Goal: Information Seeking & Learning: Learn about a topic

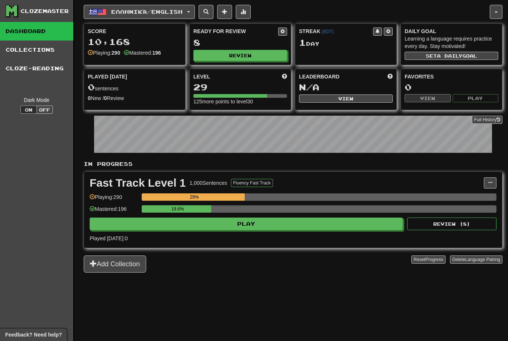
click at [175, 5] on button "Ελληνικά / English" at bounding box center [139, 12] width 111 height 14
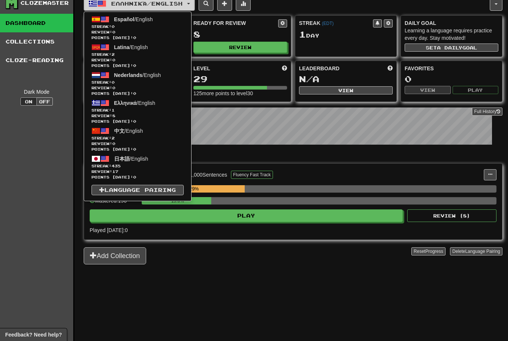
scroll to position [8, 0]
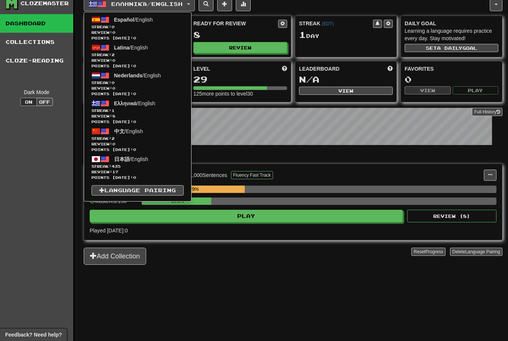
click at [147, 109] on span "Streak: 1" at bounding box center [137, 111] width 92 height 6
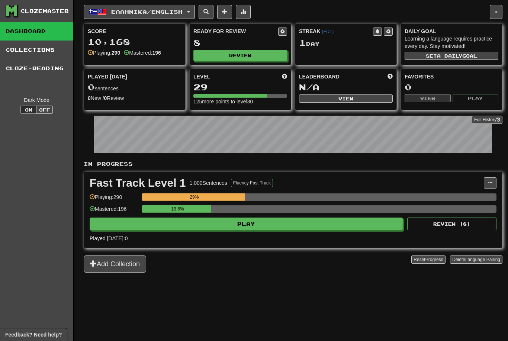
click at [261, 50] on button "Review" at bounding box center [240, 55] width 94 height 11
select select "**"
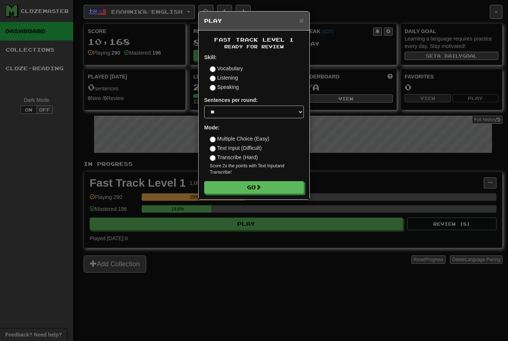
click at [255, 183] on button "Go" at bounding box center [254, 187] width 100 height 13
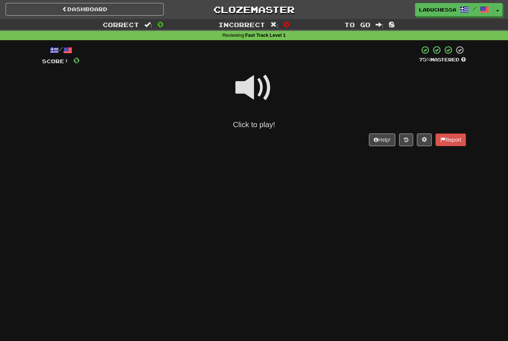
click at [256, 123] on div "Click to play!" at bounding box center [254, 124] width 424 height 11
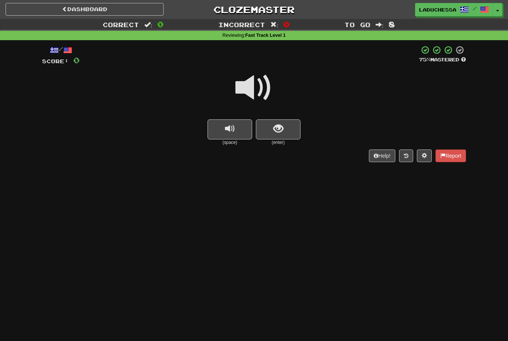
click at [285, 128] on button "show sentence" at bounding box center [278, 129] width 45 height 20
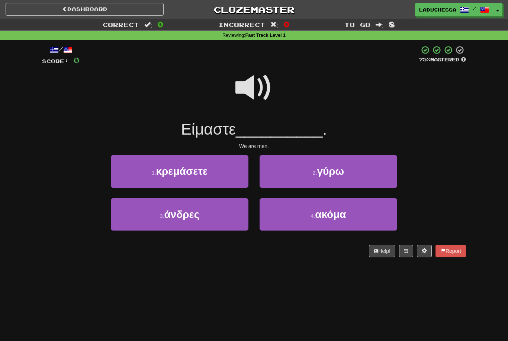
click at [208, 213] on button "3 . άνδρες" at bounding box center [180, 214] width 138 height 32
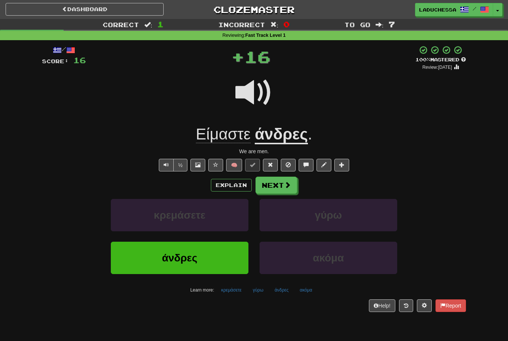
click at [283, 178] on button "Next" at bounding box center [276, 185] width 42 height 17
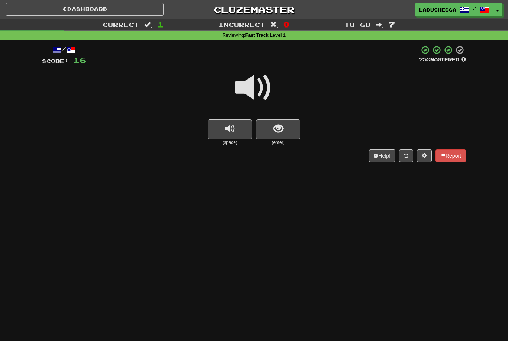
click at [285, 129] on button "show sentence" at bounding box center [278, 129] width 45 height 20
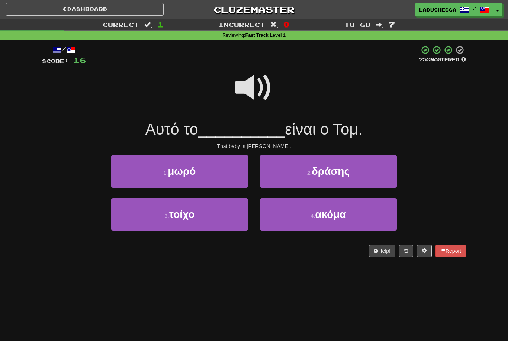
click at [218, 174] on button "1 . μωρό" at bounding box center [180, 171] width 138 height 32
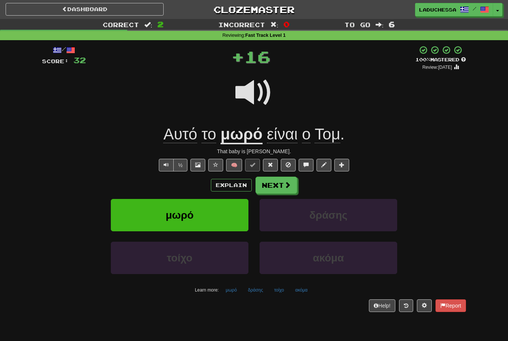
click at [284, 177] on button "Next" at bounding box center [276, 185] width 42 height 17
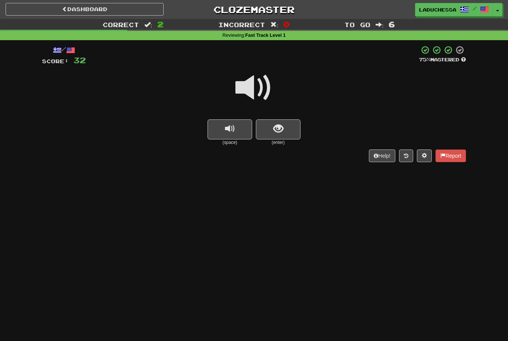
click at [292, 126] on button "show sentence" at bounding box center [278, 129] width 45 height 20
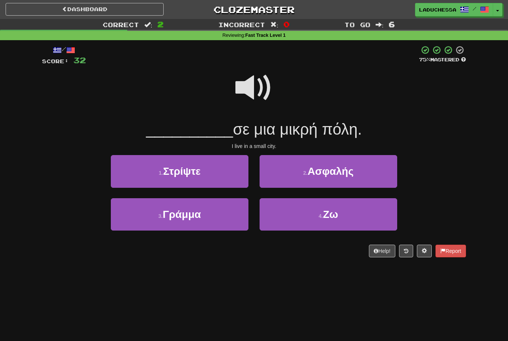
click at [330, 213] on span "Ζω" at bounding box center [330, 215] width 15 height 12
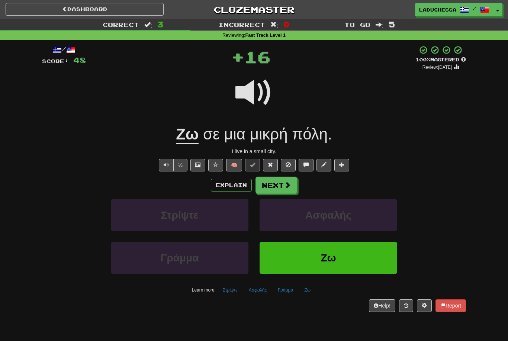
click at [283, 180] on button "Next" at bounding box center [276, 185] width 42 height 17
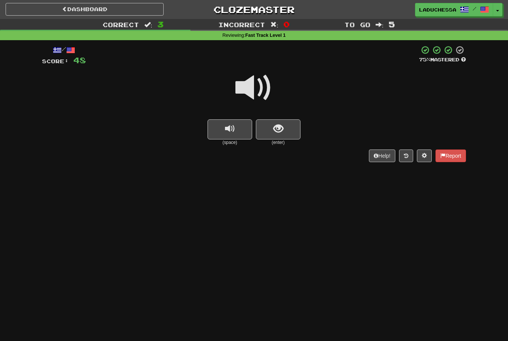
click at [289, 128] on button "show sentence" at bounding box center [278, 129] width 45 height 20
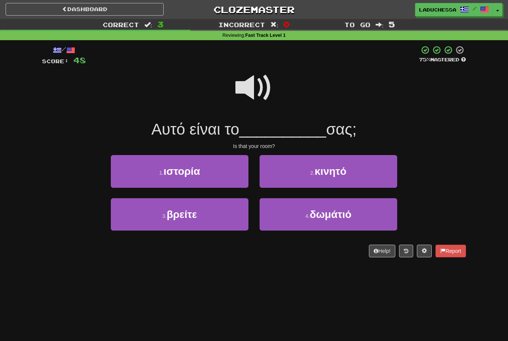
click at [336, 214] on span "δωμάτιό" at bounding box center [331, 215] width 42 height 12
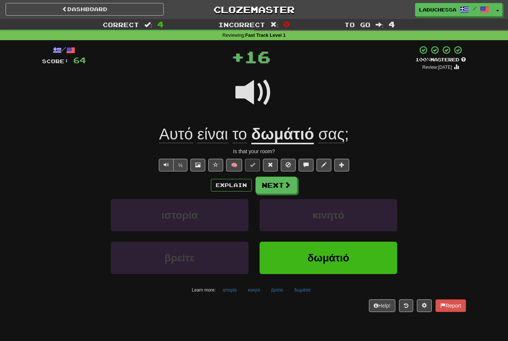
click at [285, 186] on span at bounding box center [287, 184] width 7 height 7
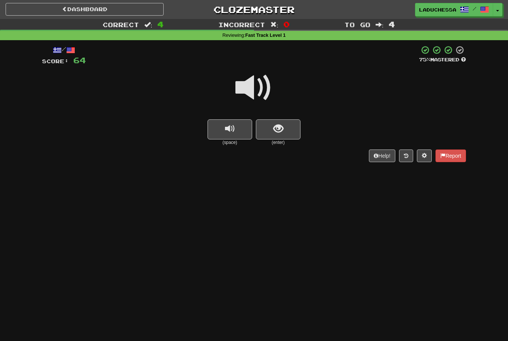
click at [288, 130] on button "show sentence" at bounding box center [278, 129] width 45 height 20
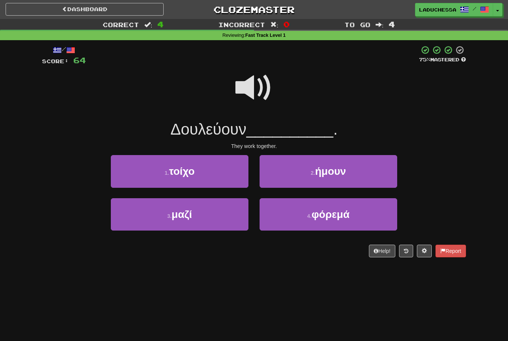
click at [204, 216] on button "3 . μαζί" at bounding box center [180, 214] width 138 height 32
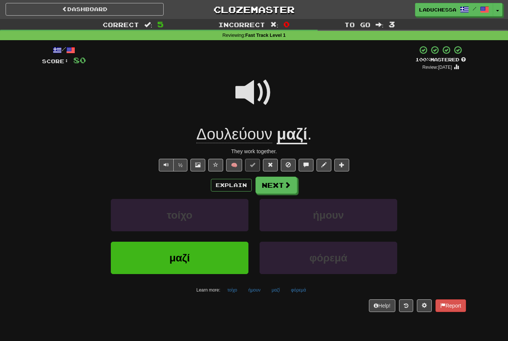
click at [426, 304] on button at bounding box center [424, 305] width 15 height 13
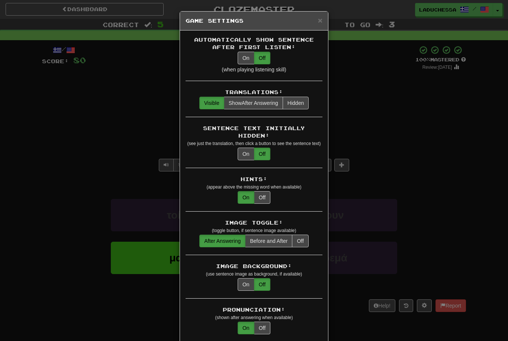
click at [253, 106] on span "Show After Answering" at bounding box center [253, 103] width 49 height 6
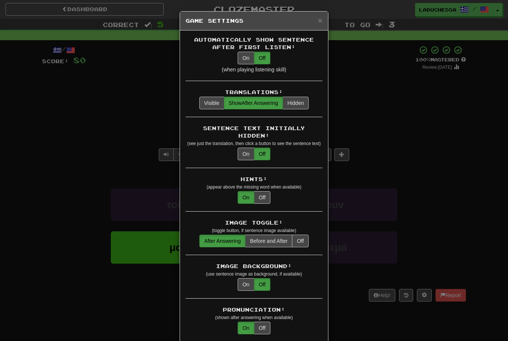
click at [435, 172] on div "× Game Settings Automatically Show Sentence After First Listen: On Off (when pl…" at bounding box center [254, 170] width 508 height 341
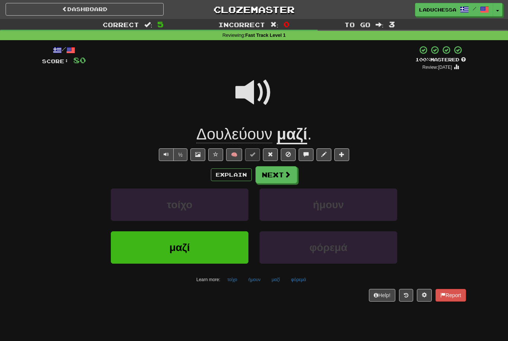
click at [281, 180] on button "Next" at bounding box center [276, 174] width 42 height 17
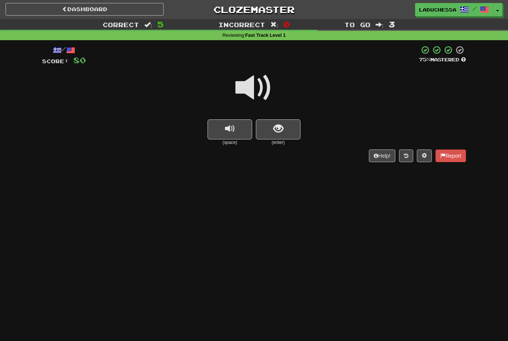
click at [287, 125] on button "show sentence" at bounding box center [278, 129] width 45 height 20
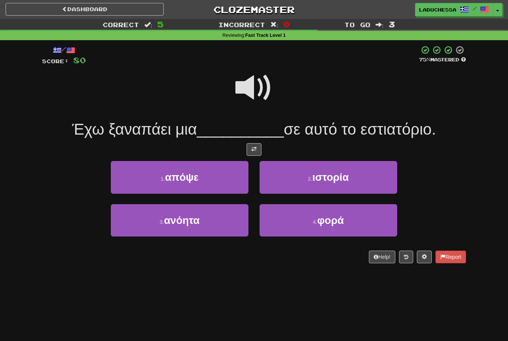
click at [261, 87] on span at bounding box center [253, 87] width 37 height 37
click at [330, 220] on span "φορά" at bounding box center [330, 220] width 27 height 12
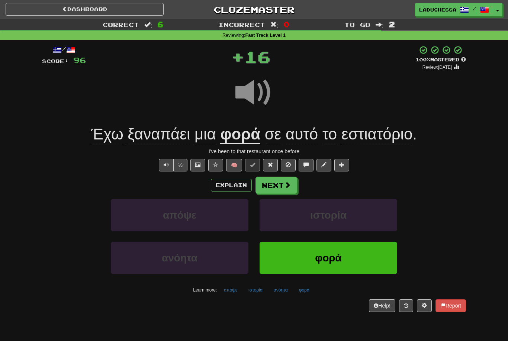
click at [288, 182] on span at bounding box center [287, 184] width 7 height 7
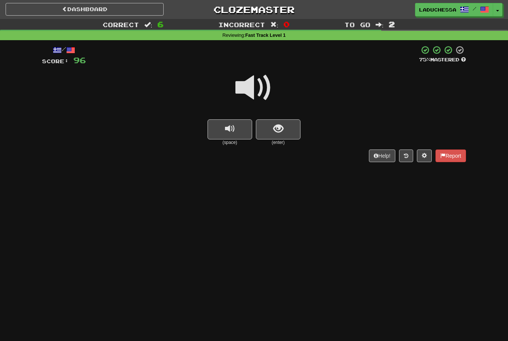
click at [285, 132] on button "show sentence" at bounding box center [278, 129] width 45 height 20
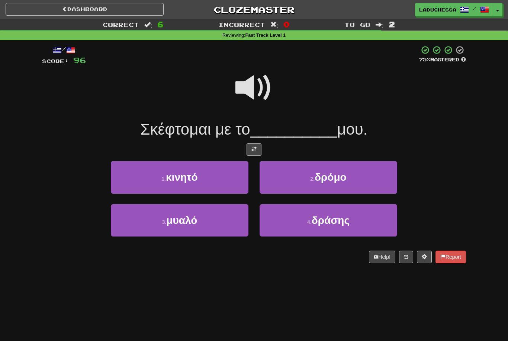
click at [211, 221] on button "3 . μυαλό" at bounding box center [180, 220] width 138 height 32
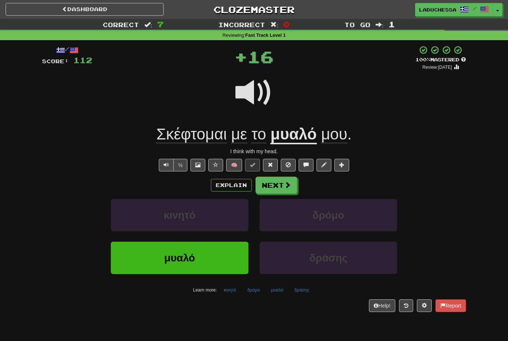
click at [284, 181] on span at bounding box center [287, 184] width 7 height 7
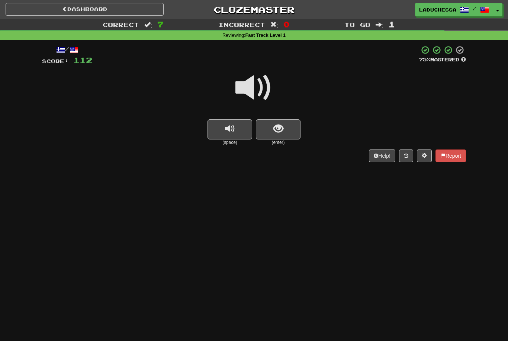
click at [291, 131] on button "show sentence" at bounding box center [278, 129] width 45 height 20
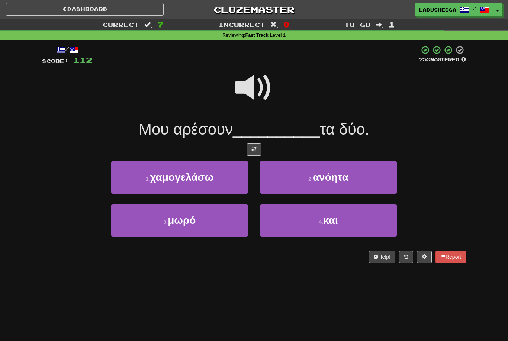
click at [336, 216] on span "και" at bounding box center [330, 220] width 15 height 12
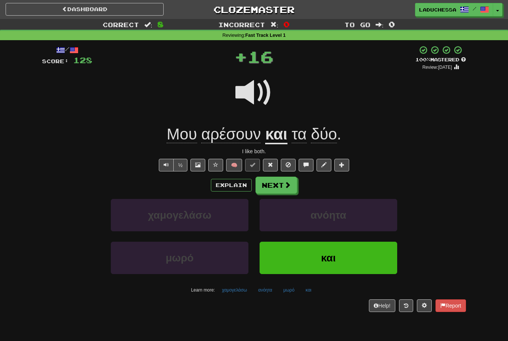
click at [282, 184] on button "Next" at bounding box center [276, 185] width 42 height 17
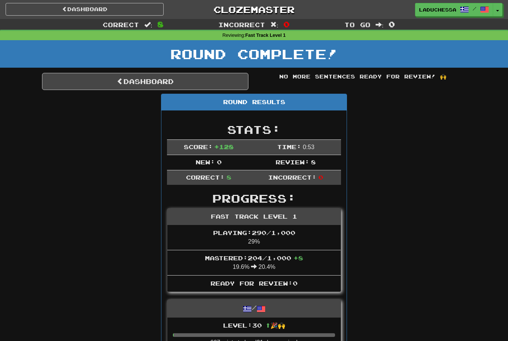
click at [147, 81] on link "Dashboard" at bounding box center [145, 81] width 206 height 17
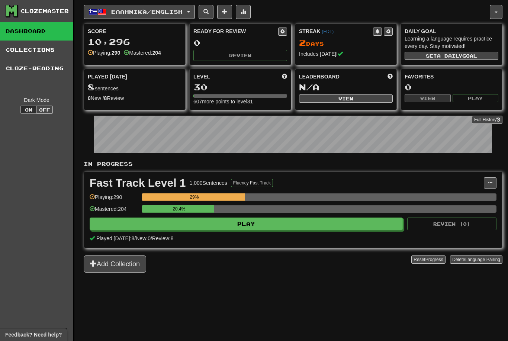
click at [120, 10] on span "Ελληνικά / English" at bounding box center [146, 12] width 71 height 6
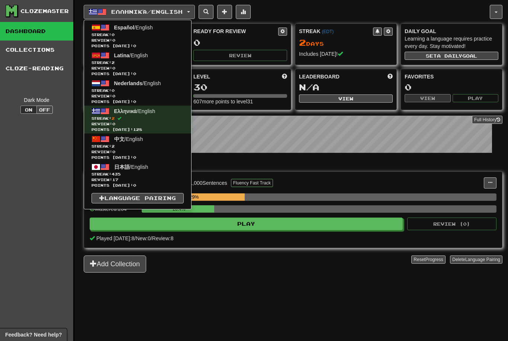
click at [111, 169] on link "日本語 / English Streak: 435 Review: 17 Points today: 0" at bounding box center [137, 175] width 107 height 28
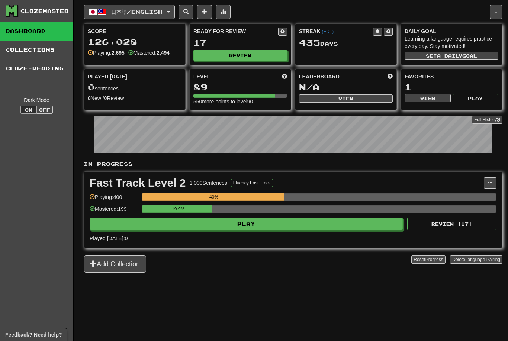
click at [275, 224] on button "Play" at bounding box center [246, 223] width 313 height 13
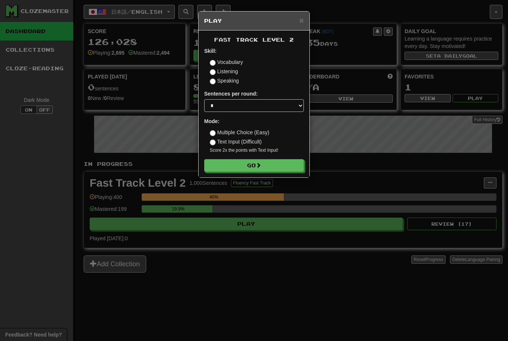
click at [266, 163] on button "Go" at bounding box center [254, 165] width 100 height 13
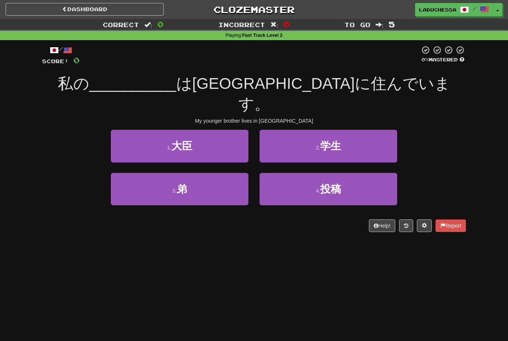
click at [209, 173] on button "3 . 弟" at bounding box center [180, 189] width 138 height 32
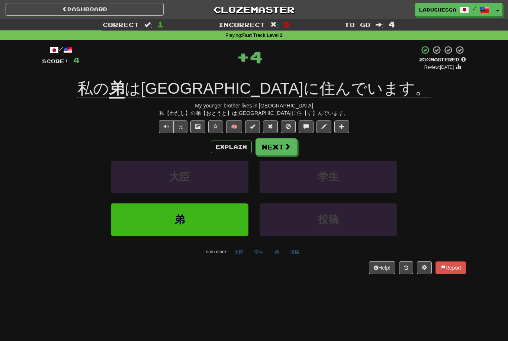
click at [282, 149] on button "Next" at bounding box center [276, 146] width 42 height 17
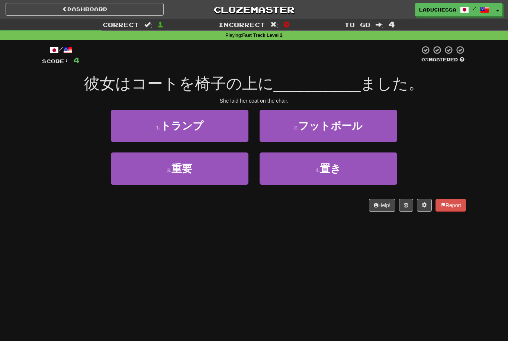
click at [340, 171] on span "置き" at bounding box center [330, 169] width 21 height 12
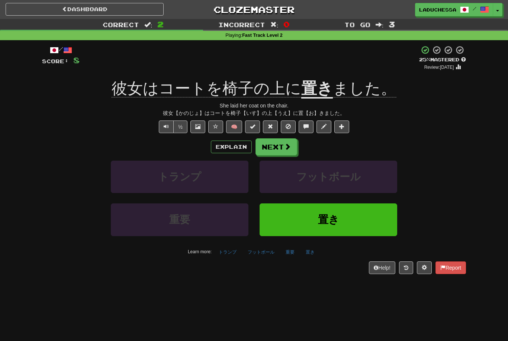
click at [278, 149] on button "Next" at bounding box center [276, 146] width 42 height 17
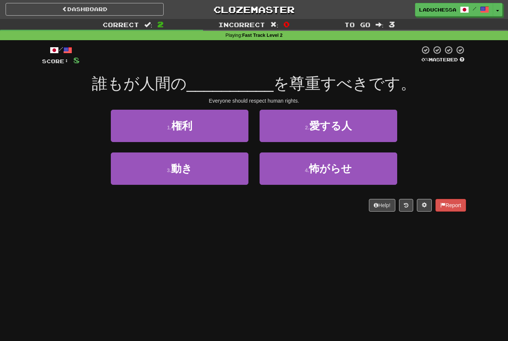
click at [208, 130] on button "1 . 権利" at bounding box center [180, 126] width 138 height 32
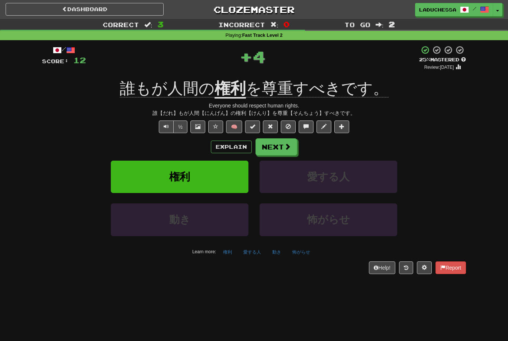
click at [282, 145] on button "Next" at bounding box center [276, 146] width 42 height 17
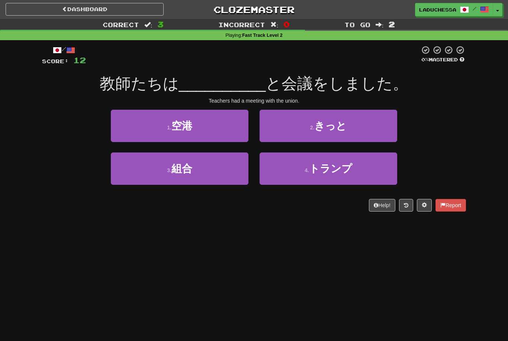
click at [210, 174] on button "3 . 組合" at bounding box center [180, 168] width 138 height 32
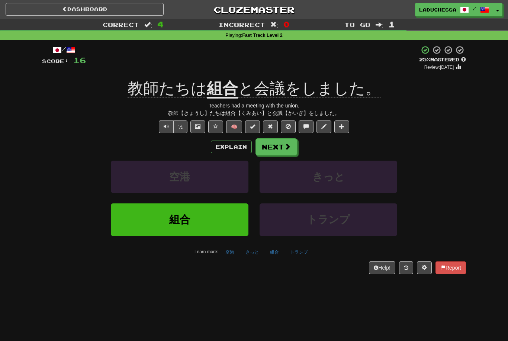
click at [288, 146] on span at bounding box center [287, 146] width 7 height 7
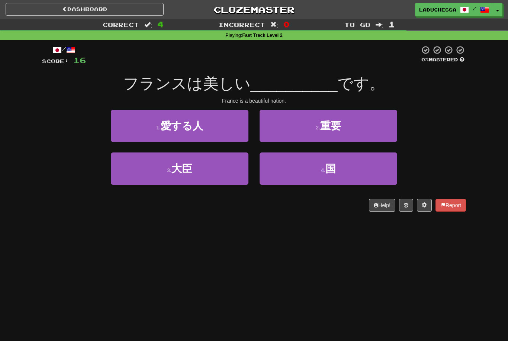
click at [341, 171] on button "4 . 国" at bounding box center [328, 168] width 138 height 32
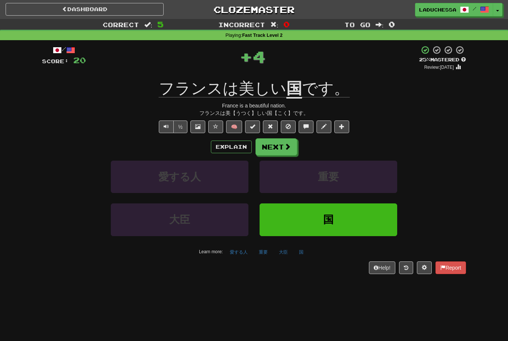
click at [278, 142] on button "Next" at bounding box center [276, 146] width 42 height 17
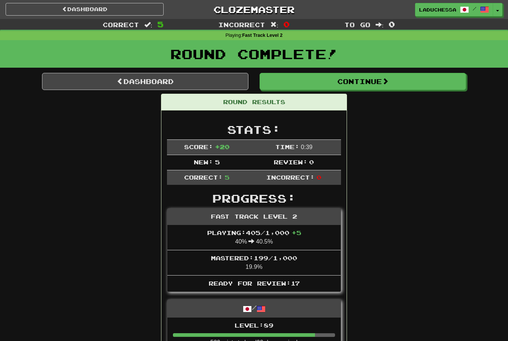
click at [150, 83] on link "Dashboard" at bounding box center [145, 81] width 206 height 17
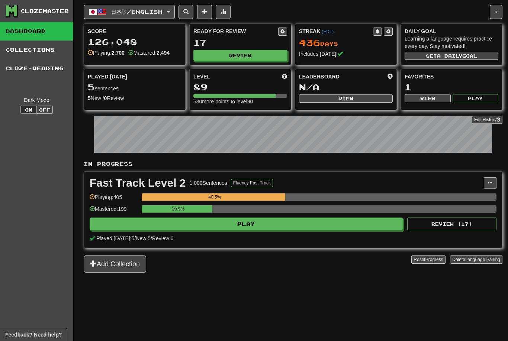
click at [235, 55] on button "Review" at bounding box center [240, 55] width 94 height 11
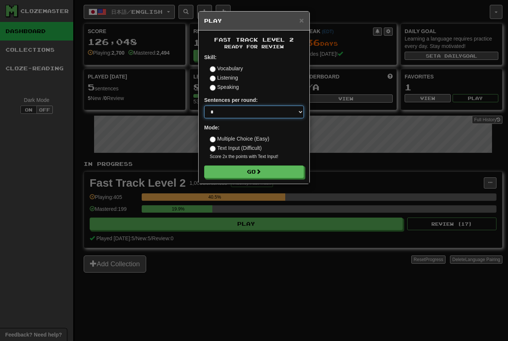
click at [278, 115] on select "* ** ** ** ** ** *** ********" at bounding box center [254, 112] width 100 height 13
select select "**"
click at [259, 171] on span at bounding box center [258, 171] width 5 height 5
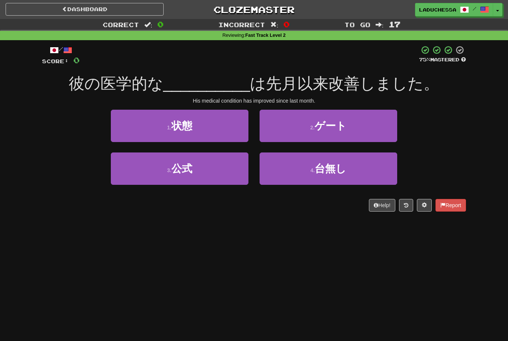
click at [214, 140] on button "1 . 状態" at bounding box center [180, 126] width 138 height 32
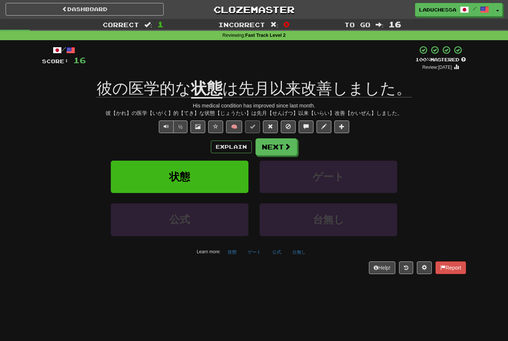
click at [278, 144] on button "Next" at bounding box center [276, 146] width 42 height 17
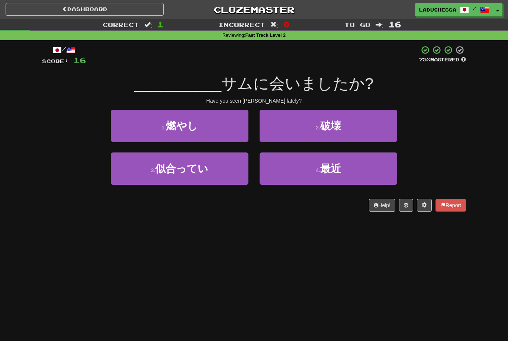
click at [344, 173] on button "4 . 最近" at bounding box center [328, 168] width 138 height 32
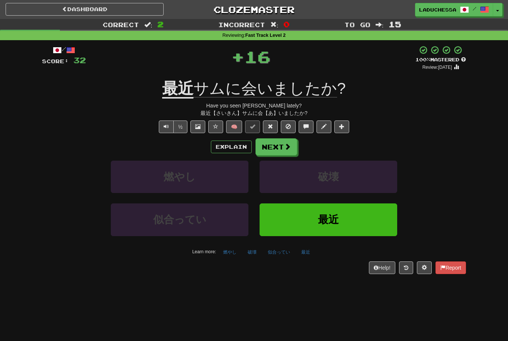
click at [284, 139] on button "Next" at bounding box center [276, 146] width 42 height 17
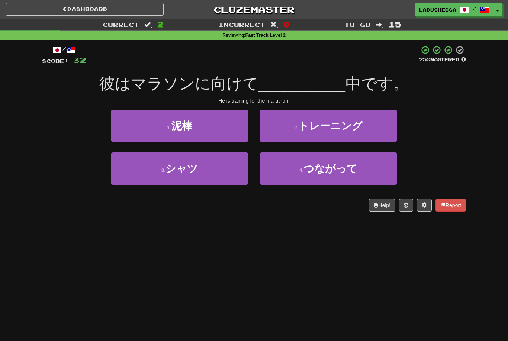
click at [358, 130] on span "トレーニング" at bounding box center [330, 126] width 64 height 12
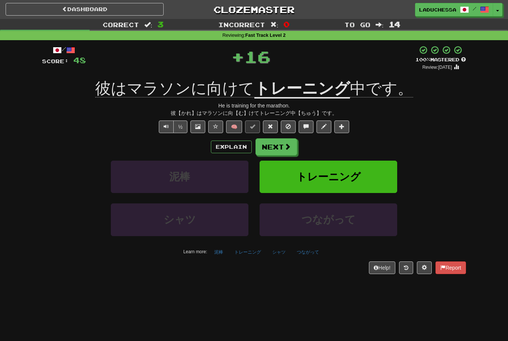
click at [279, 145] on button "Next" at bounding box center [276, 146] width 42 height 17
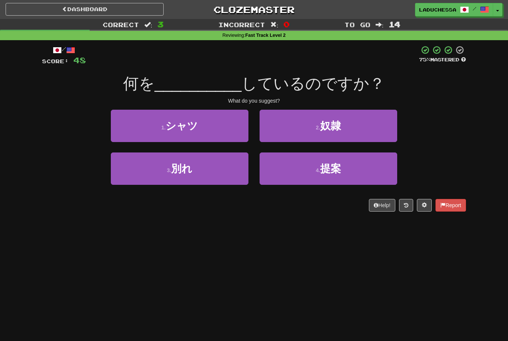
click at [337, 168] on span "提案" at bounding box center [330, 169] width 21 height 12
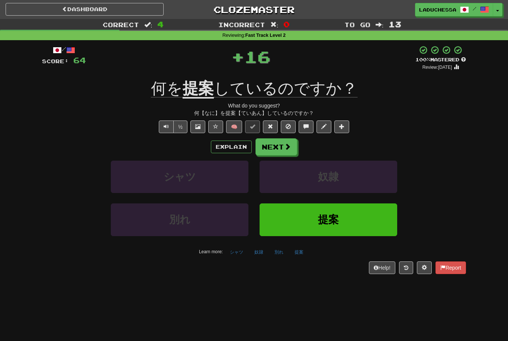
click at [287, 144] on span at bounding box center [287, 146] width 7 height 7
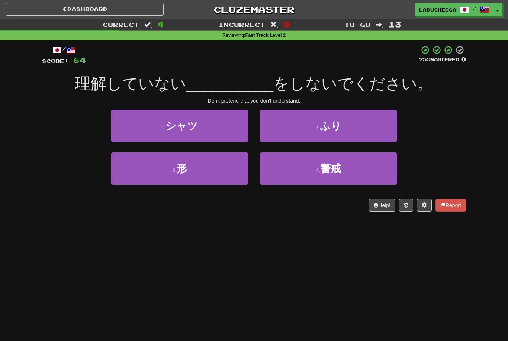
click at [342, 134] on button "2 . ふり" at bounding box center [328, 126] width 138 height 32
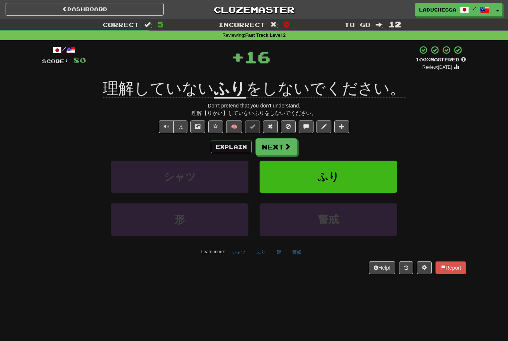
click at [279, 148] on button "Next" at bounding box center [276, 146] width 42 height 17
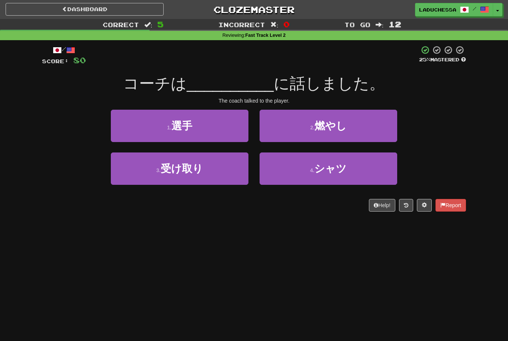
click at [207, 130] on button "1 . 選手" at bounding box center [180, 126] width 138 height 32
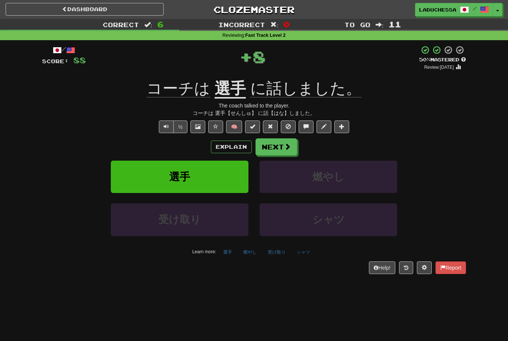
click at [271, 139] on button "Next" at bounding box center [276, 146] width 42 height 17
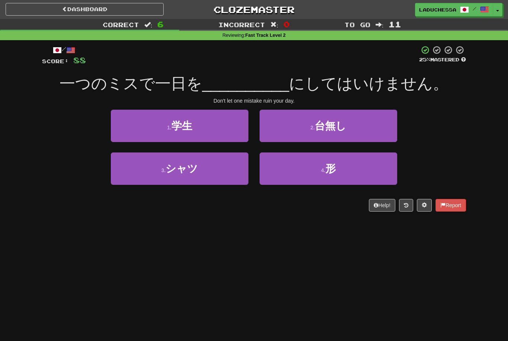
click at [357, 129] on button "2 . 台無し" at bounding box center [328, 126] width 138 height 32
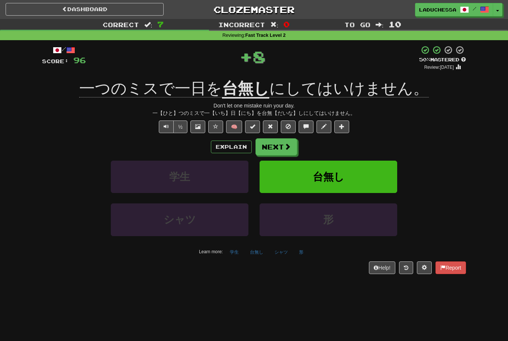
click at [276, 143] on button "Next" at bounding box center [276, 146] width 42 height 17
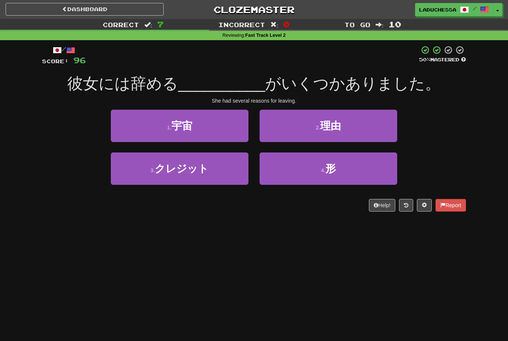
click at [360, 129] on button "2 . 理由" at bounding box center [328, 126] width 138 height 32
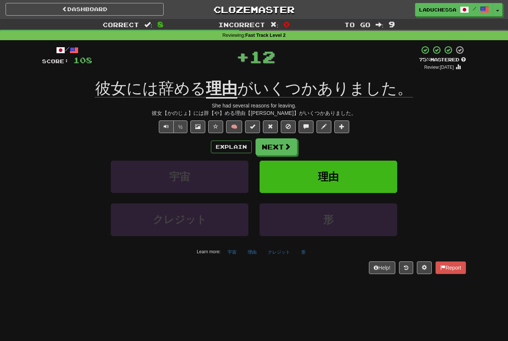
click at [282, 149] on button "Next" at bounding box center [276, 146] width 42 height 17
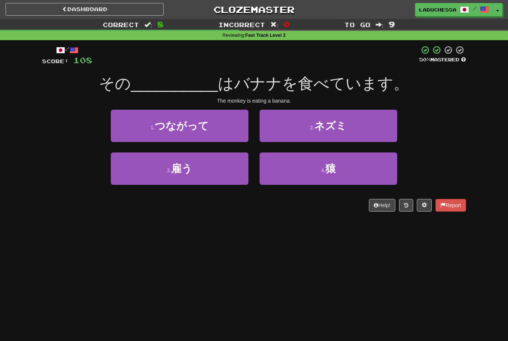
click at [340, 171] on button "4 . 猿" at bounding box center [328, 168] width 138 height 32
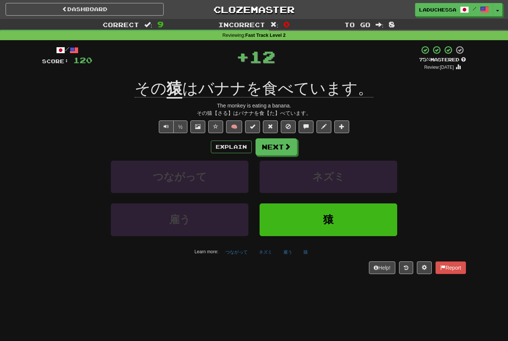
click at [279, 148] on button "Next" at bounding box center [276, 146] width 42 height 17
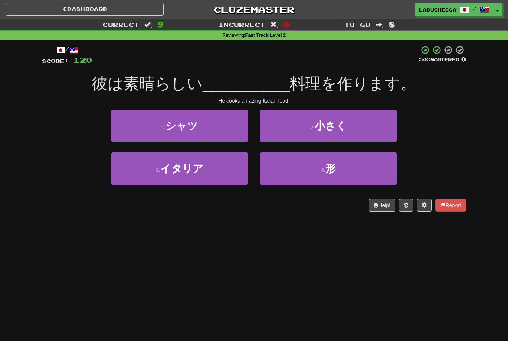
click at [226, 169] on button "3 . イタリア" at bounding box center [180, 168] width 138 height 32
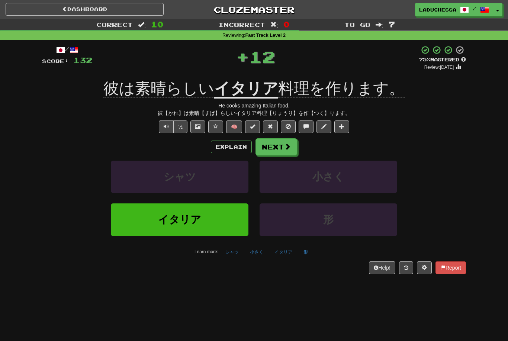
click at [291, 140] on button "Next" at bounding box center [276, 146] width 42 height 17
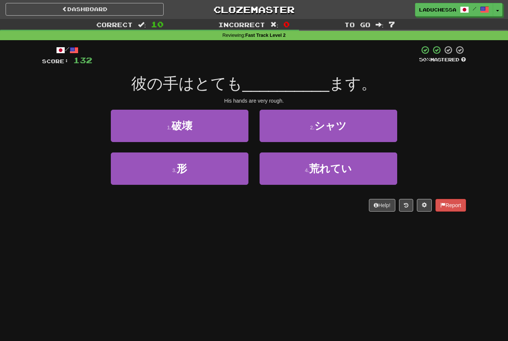
click at [340, 170] on span "荒れてい" at bounding box center [330, 169] width 43 height 12
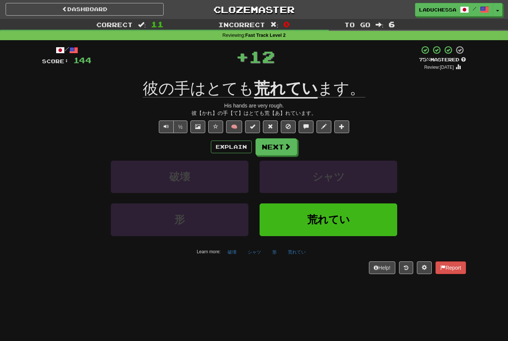
click at [287, 150] on button "Next" at bounding box center [276, 146] width 42 height 17
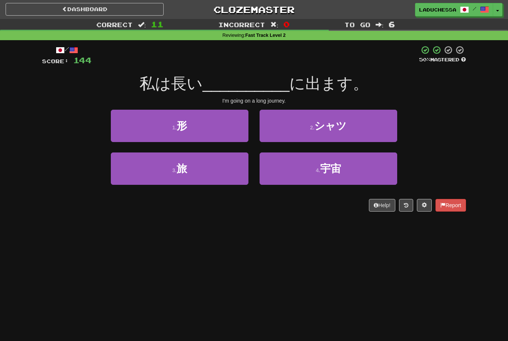
click at [210, 167] on button "3 . 旅" at bounding box center [180, 168] width 138 height 32
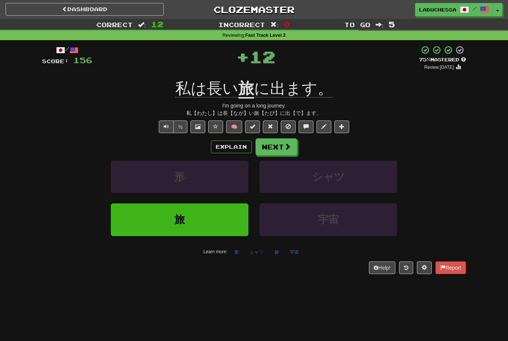
click at [280, 143] on button "Next" at bounding box center [276, 146] width 42 height 17
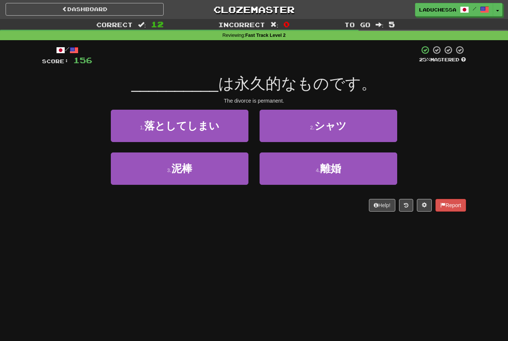
click at [338, 169] on span "離婚" at bounding box center [330, 169] width 21 height 12
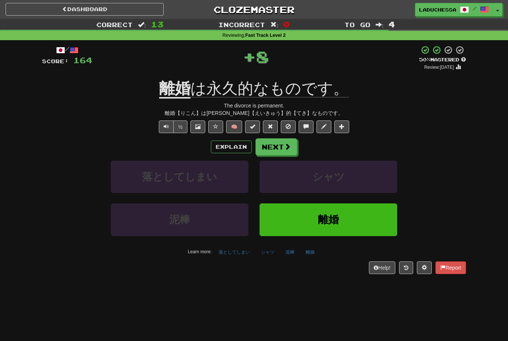
click at [282, 146] on button "Next" at bounding box center [276, 146] width 42 height 17
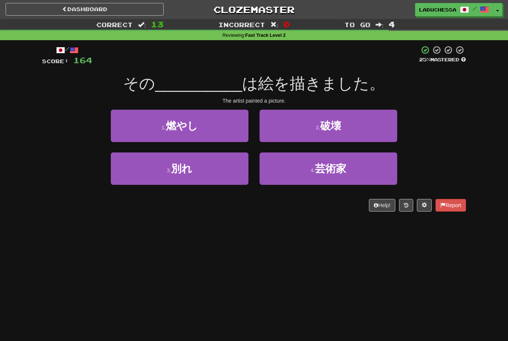
click at [338, 179] on button "4 . 芸術家" at bounding box center [328, 168] width 138 height 32
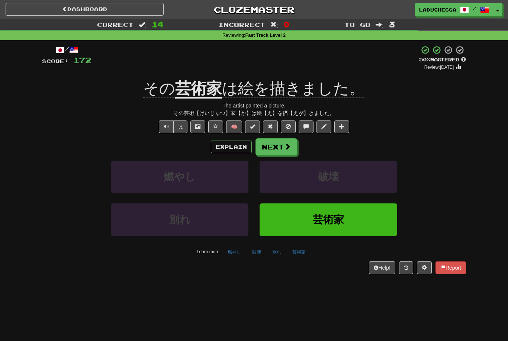
click at [281, 148] on button "Next" at bounding box center [276, 146] width 42 height 17
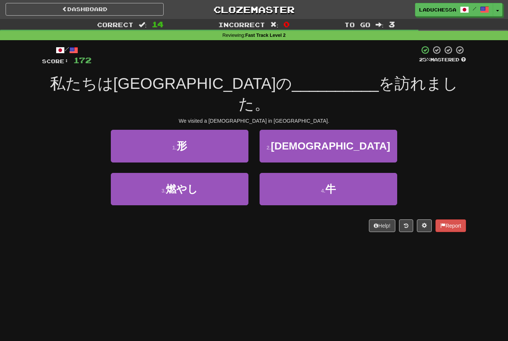
click at [347, 132] on button "2 . 寺院" at bounding box center [328, 146] width 138 height 32
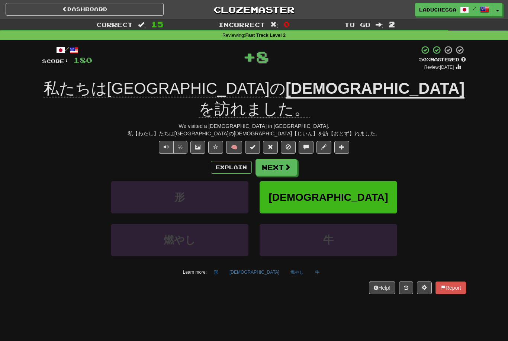
click at [278, 159] on button "Next" at bounding box center [276, 167] width 42 height 17
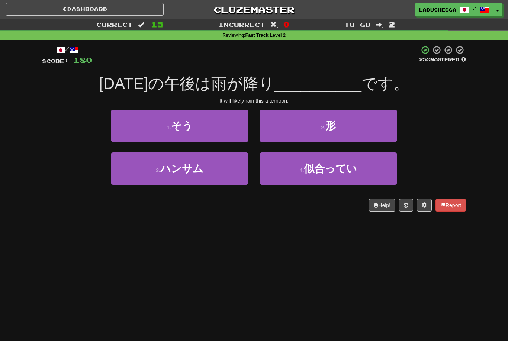
click at [212, 130] on button "1 . そう" at bounding box center [180, 126] width 138 height 32
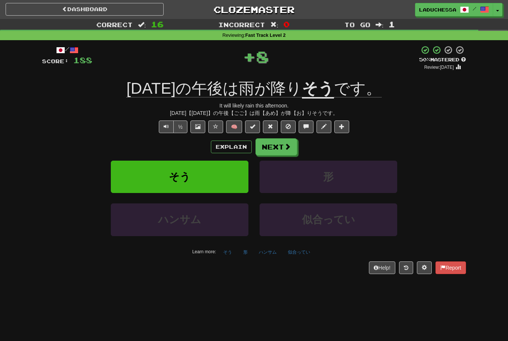
click at [277, 147] on button "Next" at bounding box center [276, 146] width 42 height 17
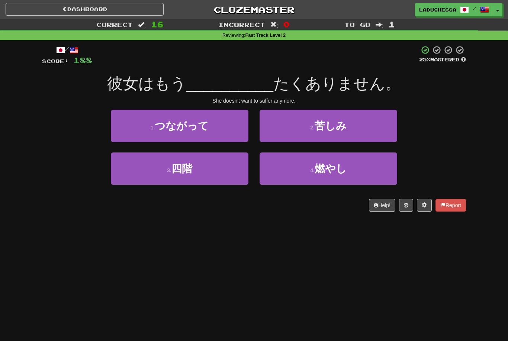
click at [351, 127] on button "2 . 苦しみ" at bounding box center [328, 126] width 138 height 32
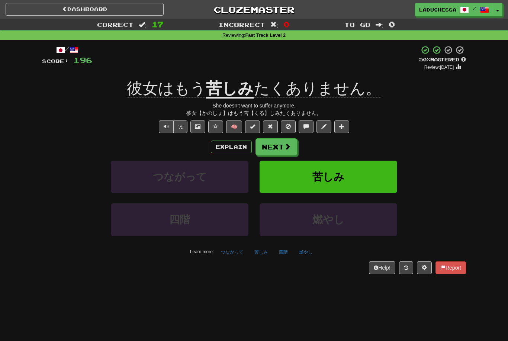
click at [286, 146] on span at bounding box center [287, 146] width 7 height 7
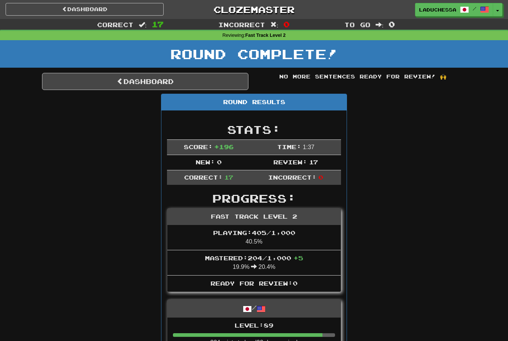
click at [160, 75] on link "Dashboard" at bounding box center [145, 81] width 206 height 17
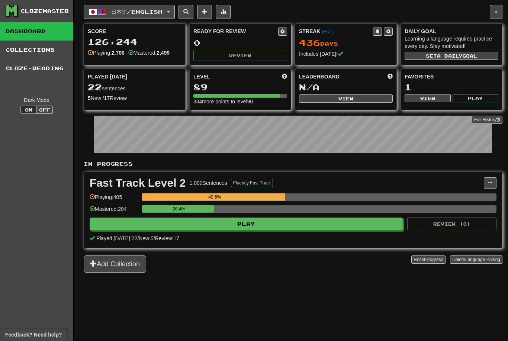
click at [159, 12] on span "日本語 / English" at bounding box center [136, 12] width 51 height 6
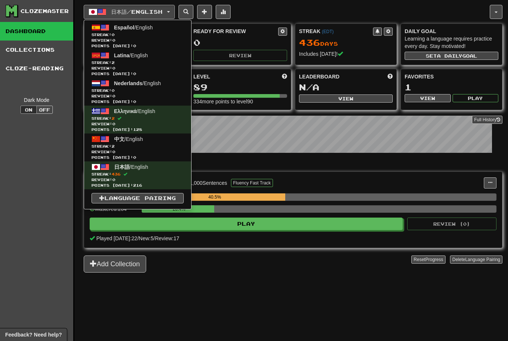
click at [146, 61] on span "Streak: 2" at bounding box center [137, 63] width 92 height 6
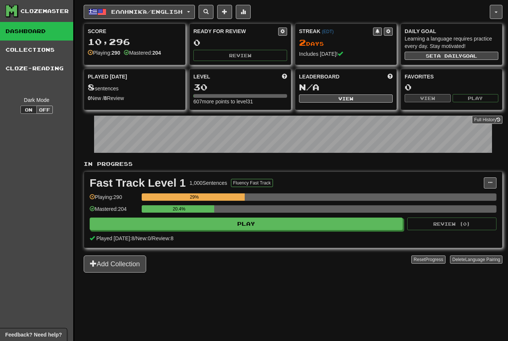
scroll to position [0, 0]
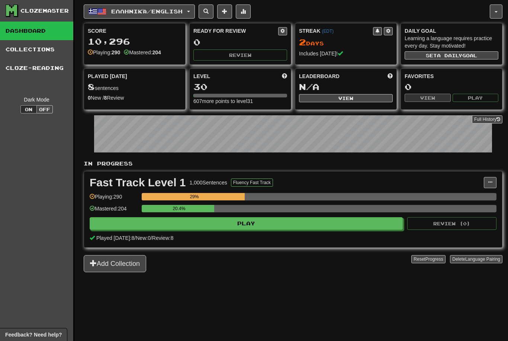
click at [156, 11] on span "Ελληνικά / English" at bounding box center [146, 11] width 71 height 6
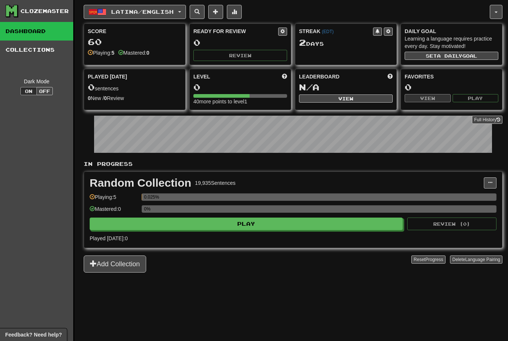
click at [257, 218] on button "Play" at bounding box center [246, 223] width 313 height 13
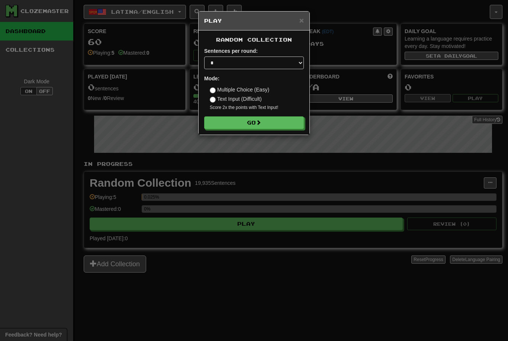
click at [261, 118] on button "Go" at bounding box center [254, 122] width 100 height 13
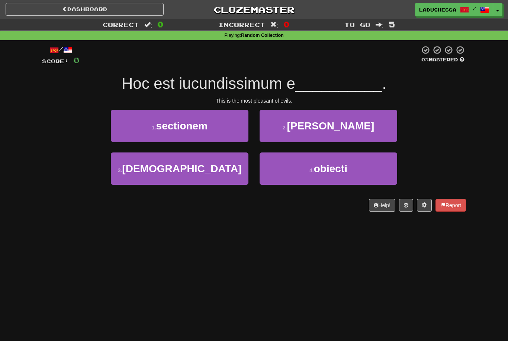
click at [339, 122] on span "[PERSON_NAME]" at bounding box center [330, 126] width 87 height 12
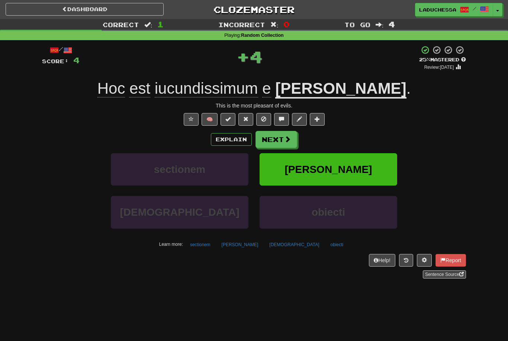
click at [284, 136] on span at bounding box center [287, 139] width 7 height 7
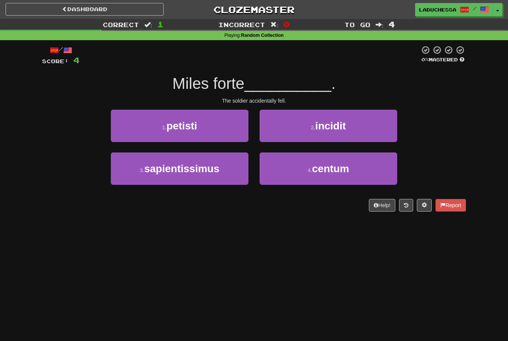
click at [366, 127] on button "2 . incidit" at bounding box center [328, 126] width 138 height 32
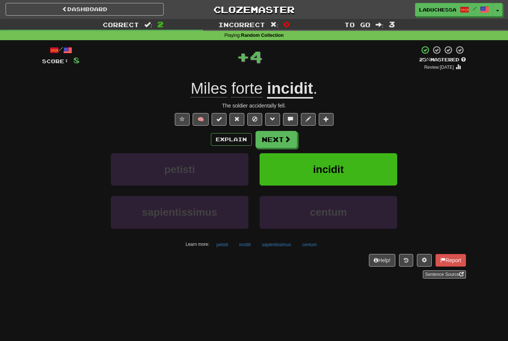
click at [276, 132] on button "Next" at bounding box center [276, 139] width 42 height 17
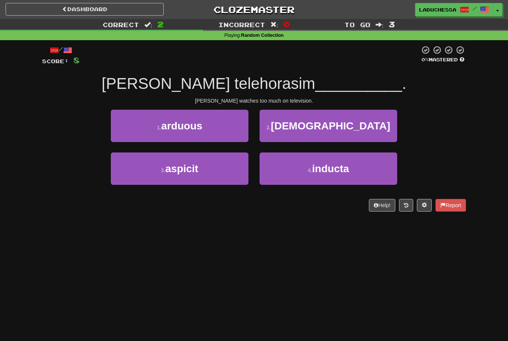
click at [201, 169] on button "3 . aspicit" at bounding box center [180, 168] width 138 height 32
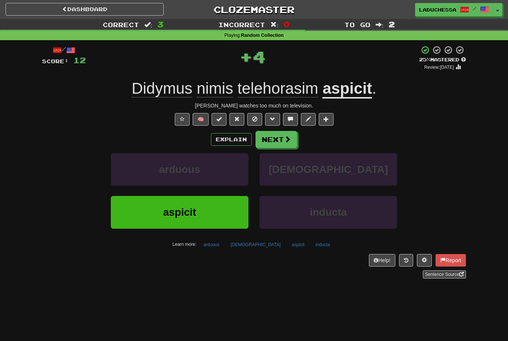
click at [275, 137] on button "Next" at bounding box center [276, 139] width 42 height 17
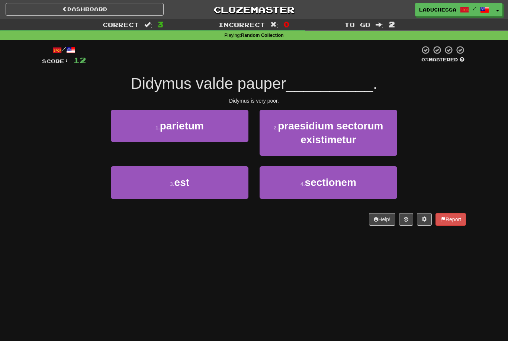
click at [213, 174] on button "3 . est" at bounding box center [180, 182] width 138 height 32
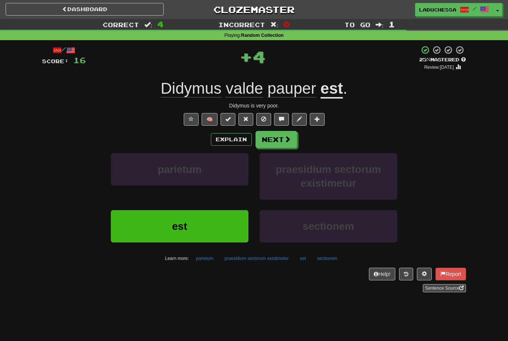
click at [279, 141] on button "Next" at bounding box center [276, 139] width 42 height 17
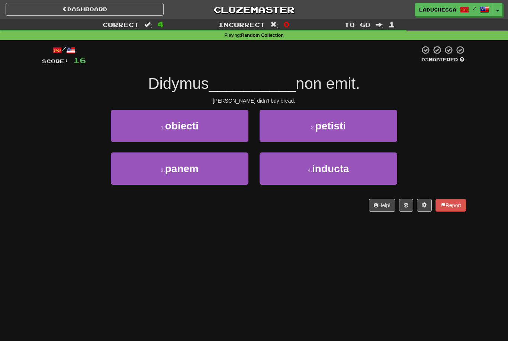
click at [210, 171] on button "3 . panem" at bounding box center [180, 168] width 138 height 32
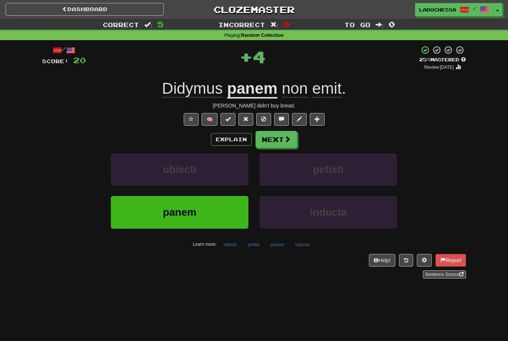
click at [284, 136] on span at bounding box center [287, 139] width 7 height 7
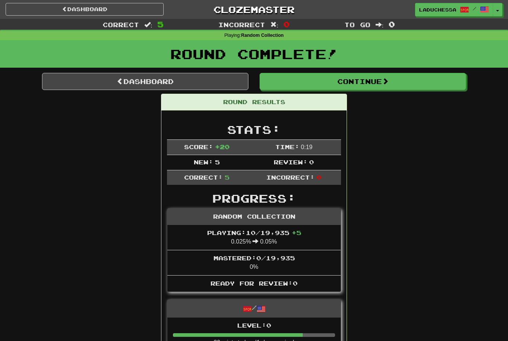
click at [163, 85] on link "Dashboard" at bounding box center [145, 81] width 206 height 17
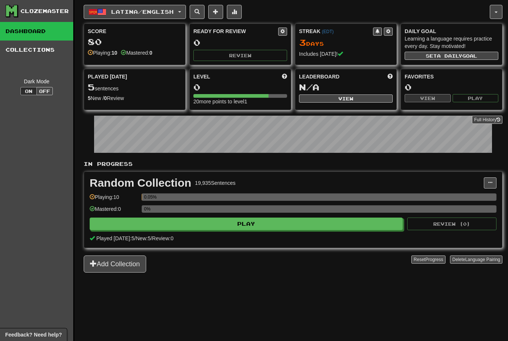
click at [160, 9] on span "Latina / English" at bounding box center [142, 12] width 62 height 6
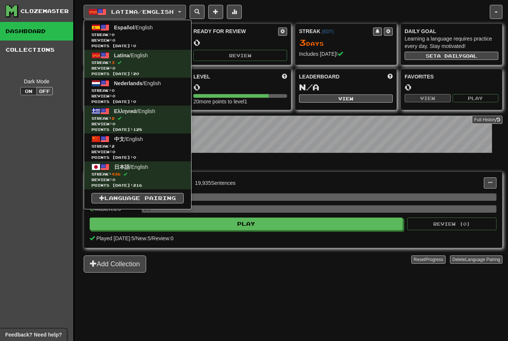
click at [140, 145] on span "Streak: 2" at bounding box center [137, 146] width 92 height 6
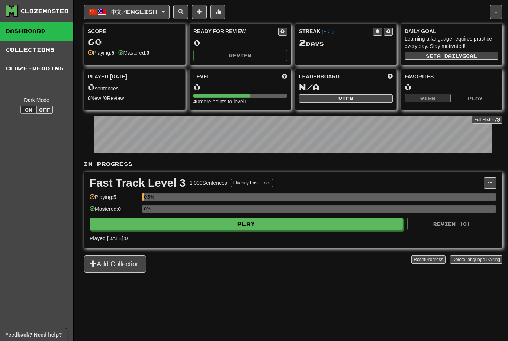
click at [256, 223] on button "Play" at bounding box center [246, 223] width 313 height 13
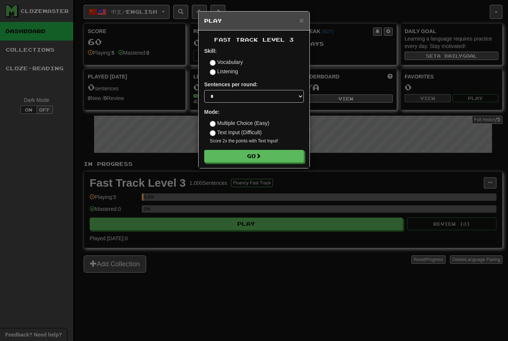
click at [255, 157] on button "Go" at bounding box center [254, 156] width 100 height 13
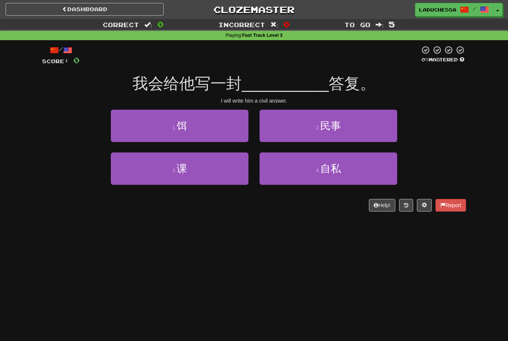
click at [333, 172] on span "自私" at bounding box center [330, 169] width 21 height 12
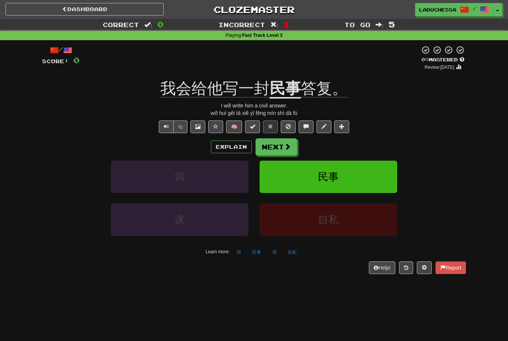
click at [281, 142] on button "Next" at bounding box center [276, 146] width 42 height 17
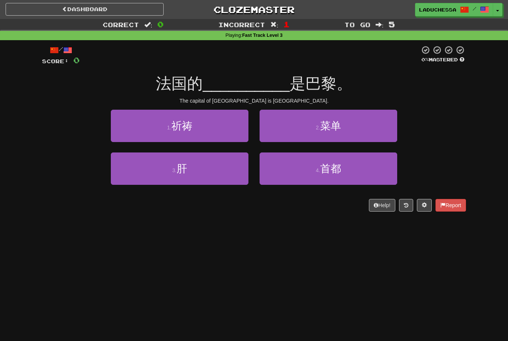
click at [342, 167] on button "4 . 首都" at bounding box center [328, 168] width 138 height 32
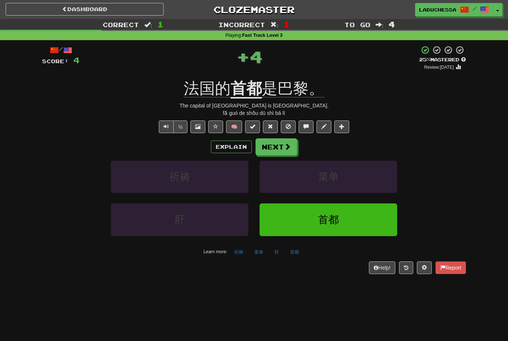
click at [282, 145] on button "Next" at bounding box center [276, 146] width 42 height 17
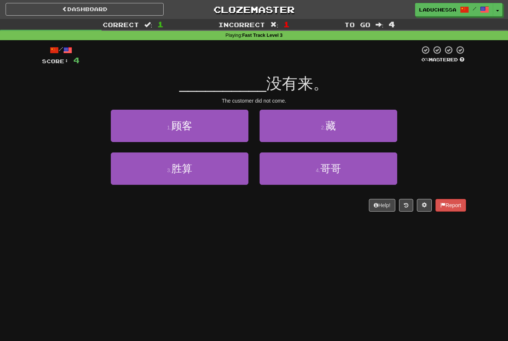
click at [209, 131] on button "1 . 顾客" at bounding box center [180, 126] width 138 height 32
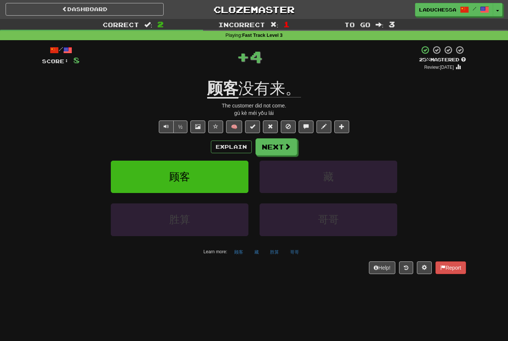
click at [279, 146] on button "Next" at bounding box center [276, 146] width 42 height 17
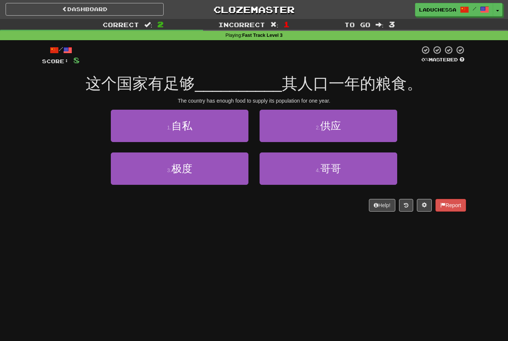
click at [342, 128] on button "2 . 供应" at bounding box center [328, 126] width 138 height 32
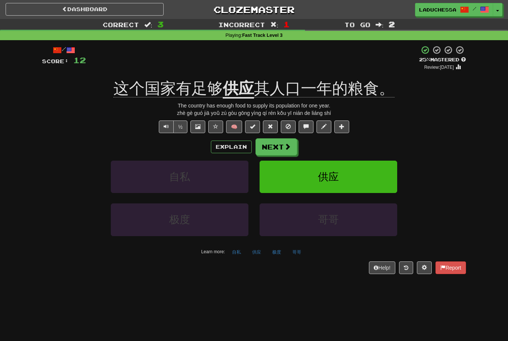
click at [283, 143] on button "Next" at bounding box center [276, 146] width 42 height 17
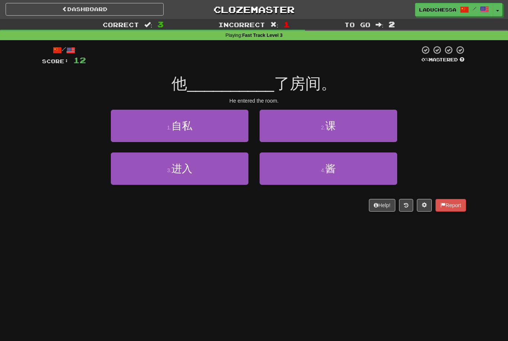
click at [214, 171] on button "3 . 进入" at bounding box center [180, 168] width 138 height 32
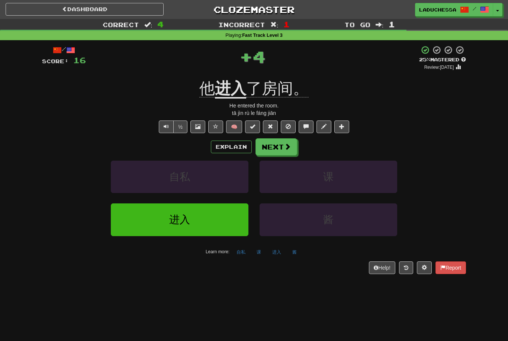
click at [282, 144] on button "Next" at bounding box center [276, 146] width 42 height 17
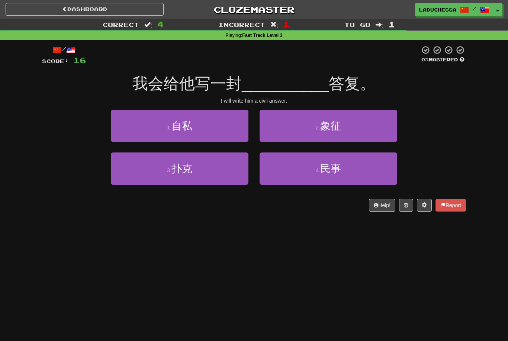
click at [330, 171] on span "民事" at bounding box center [330, 169] width 21 height 12
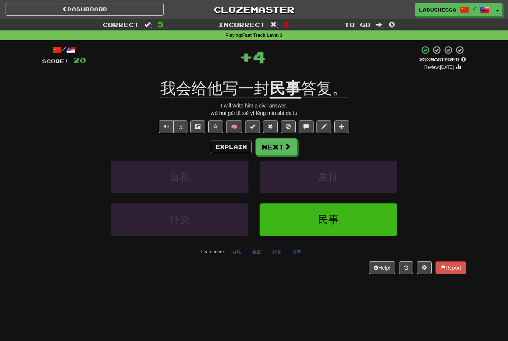
click at [278, 145] on button "Next" at bounding box center [276, 146] width 42 height 17
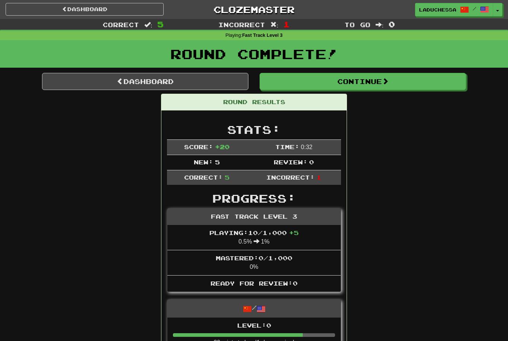
click at [140, 77] on link "Dashboard" at bounding box center [145, 81] width 206 height 17
